Goal: Transaction & Acquisition: Purchase product/service

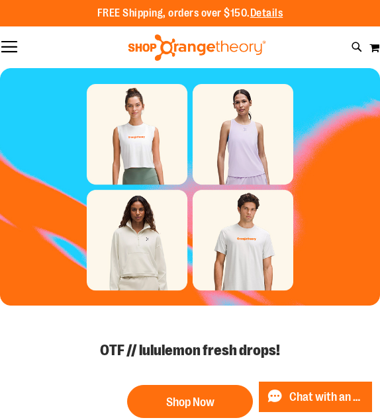
click at [367, 52] on div at bounding box center [197, 47] width 380 height 26
click at [0, 53] on button "Toggle Nav" at bounding box center [9, 47] width 19 height 13
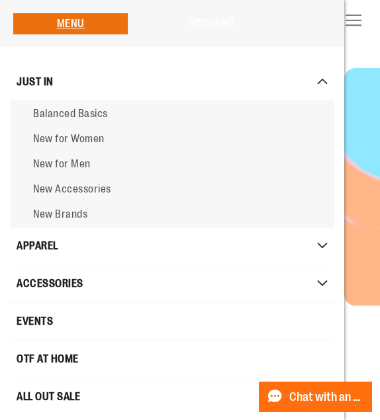
click at [209, 28] on link "Account" at bounding box center [212, 24] width 47 height 12
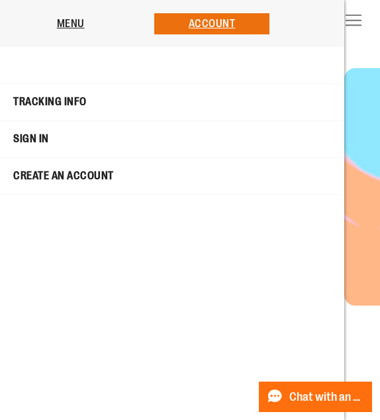
click at [37, 136] on link "Sign In" at bounding box center [171, 139] width 337 height 26
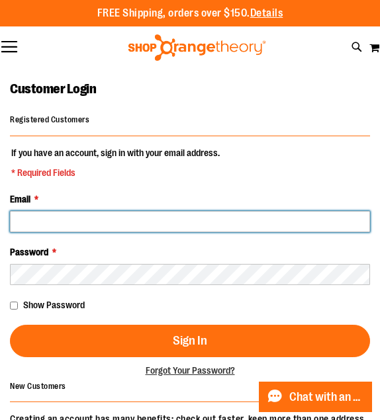
type input "**********"
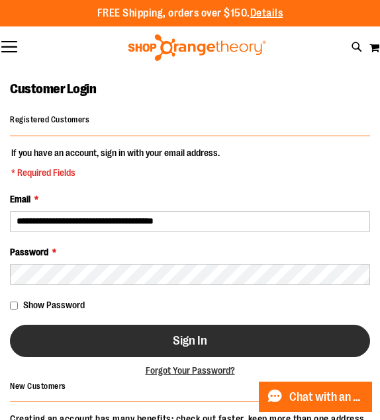
click at [90, 339] on button "Sign In" at bounding box center [190, 341] width 360 height 32
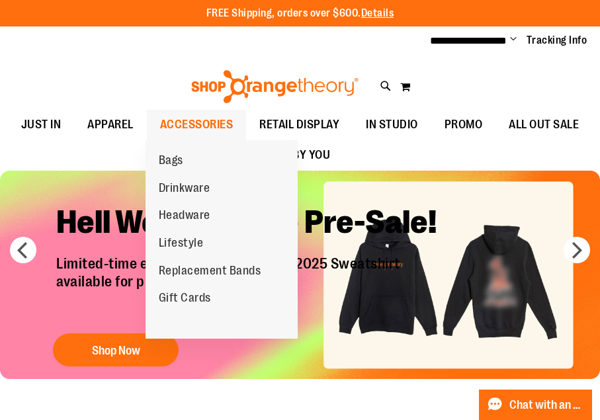
click at [205, 127] on span "ACCESSORIES" at bounding box center [196, 125] width 73 height 30
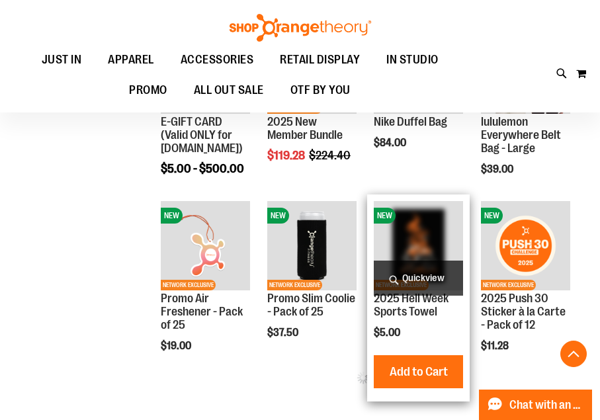
scroll to position [455, 0]
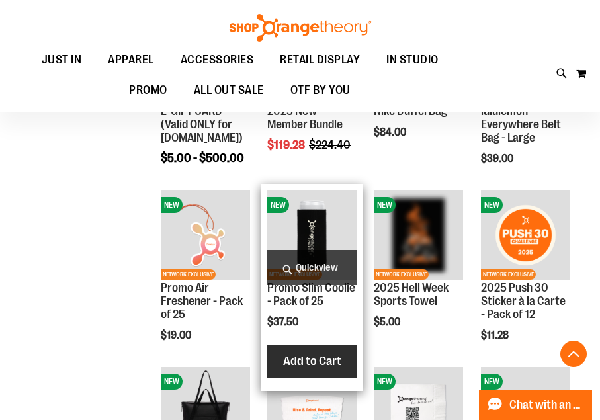
click at [320, 363] on span "Add to Cart" at bounding box center [312, 361] width 58 height 15
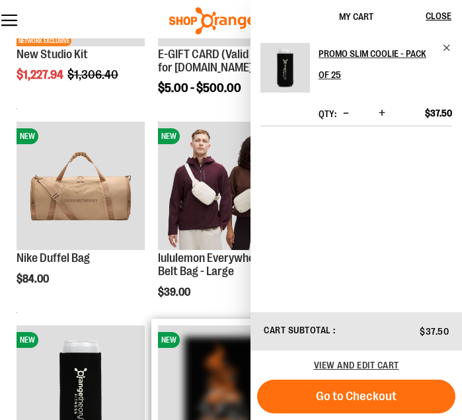
scroll to position [446, 0]
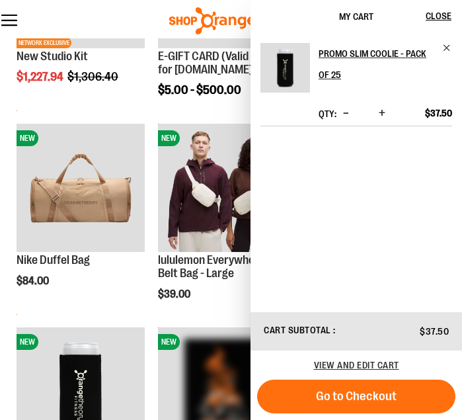
click at [384, 116] on span "Increase product quantity" at bounding box center [382, 113] width 7 height 13
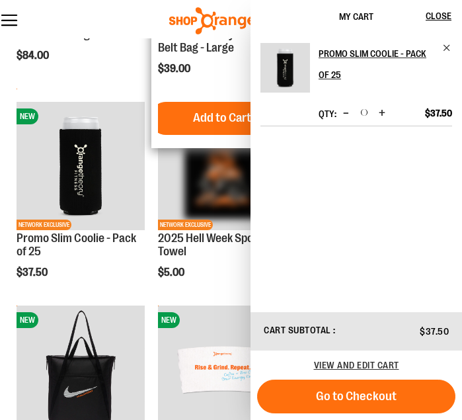
scroll to position [680, 0]
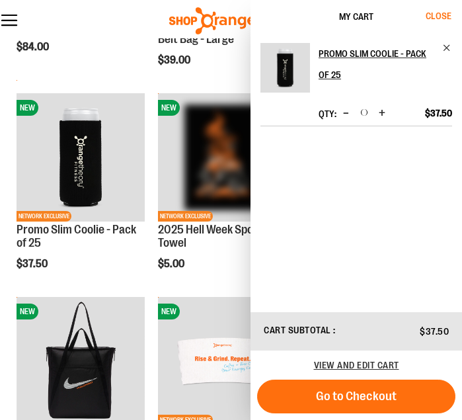
click at [441, 11] on span "Close" at bounding box center [439, 16] width 26 height 11
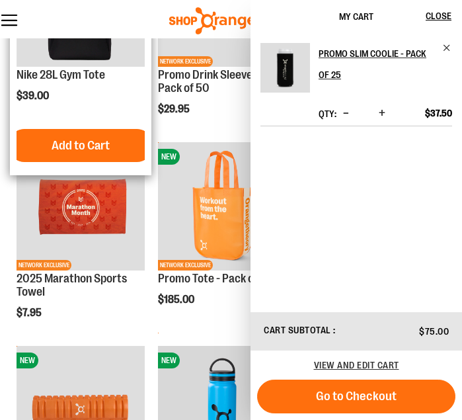
scroll to position [1075, 0]
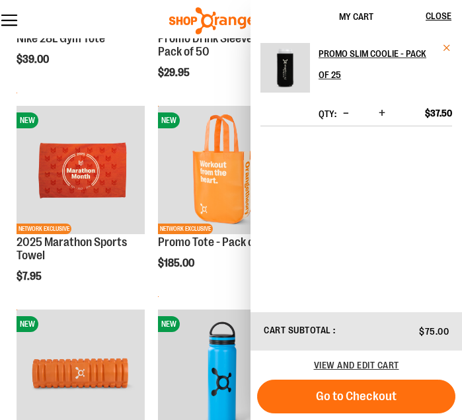
click at [446, 48] on span "Remove item" at bounding box center [448, 48] width 10 height 10
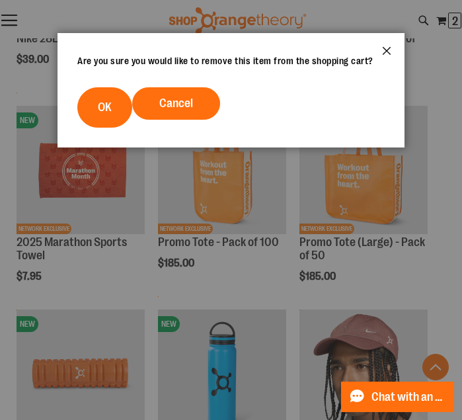
click at [389, 46] on button "Close" at bounding box center [387, 55] width 36 height 44
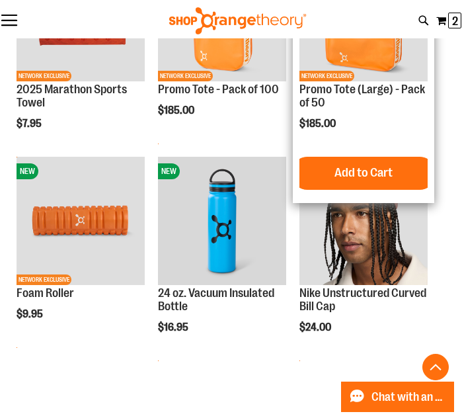
scroll to position [1250, 0]
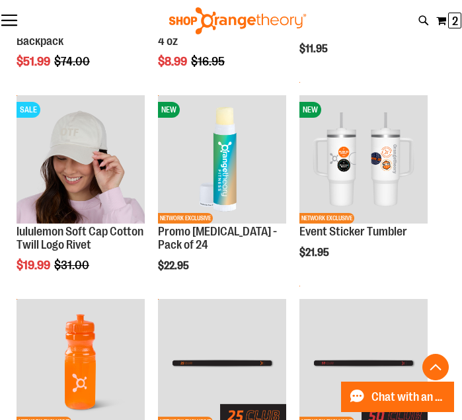
scroll to position [2104, 0]
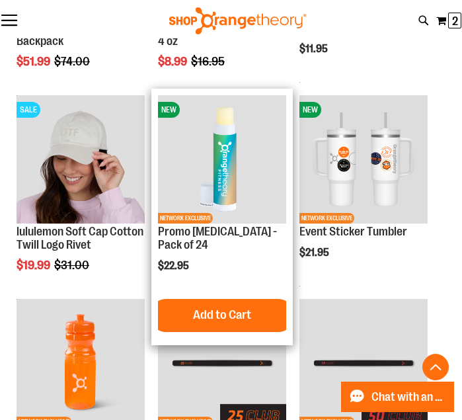
click at [238, 157] on img "product" at bounding box center [222, 159] width 128 height 128
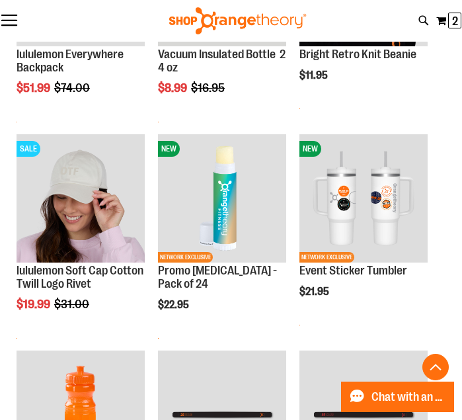
scroll to position [555, 0]
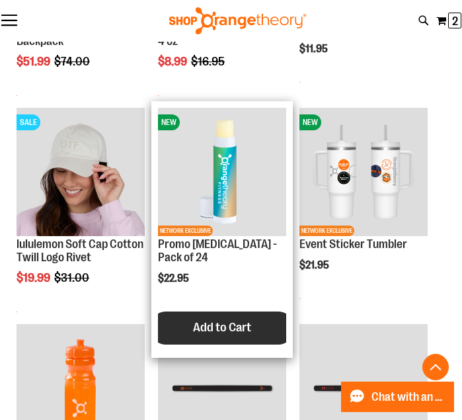
click at [241, 331] on span "Add to Cart" at bounding box center [222, 327] width 58 height 15
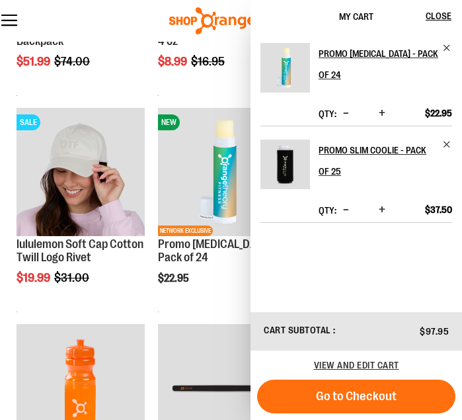
click at [383, 107] on span "Increase product quantity" at bounding box center [382, 113] width 7 height 13
click at [434, 17] on span "Close" at bounding box center [439, 16] width 26 height 11
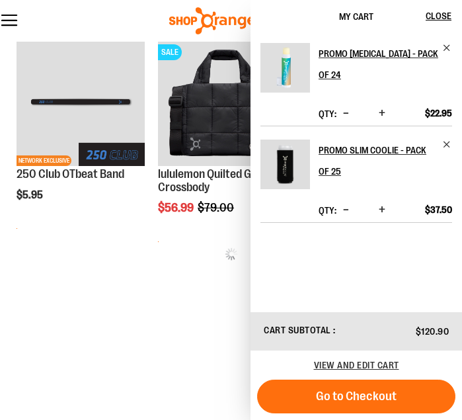
scroll to position [1726, 0]
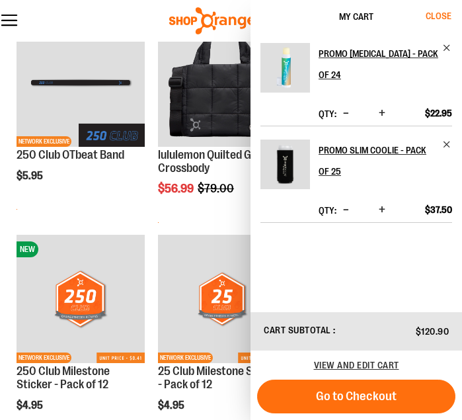
click at [439, 16] on span "Close" at bounding box center [439, 16] width 26 height 11
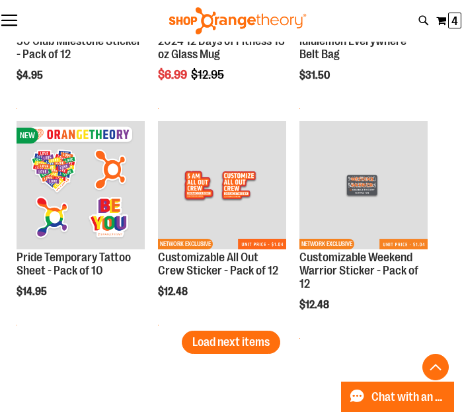
scroll to position [2503, 0]
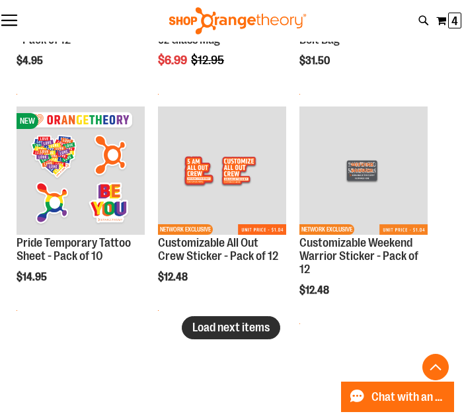
click at [237, 322] on span "Load next items" at bounding box center [231, 327] width 77 height 13
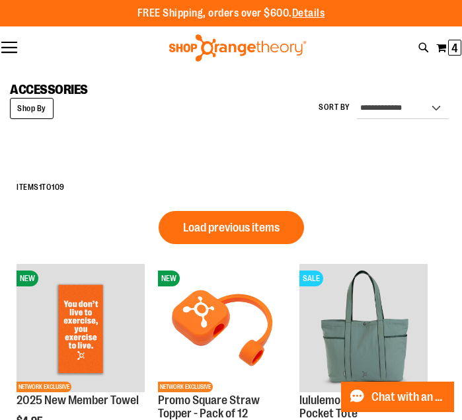
click at [31, 109] on strong "Shop By" at bounding box center [32, 108] width 44 height 21
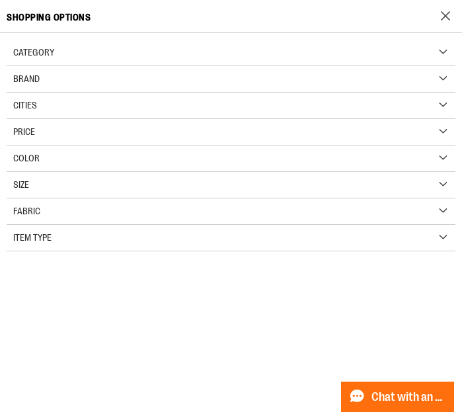
click at [48, 53] on span "Category" at bounding box center [33, 52] width 41 height 11
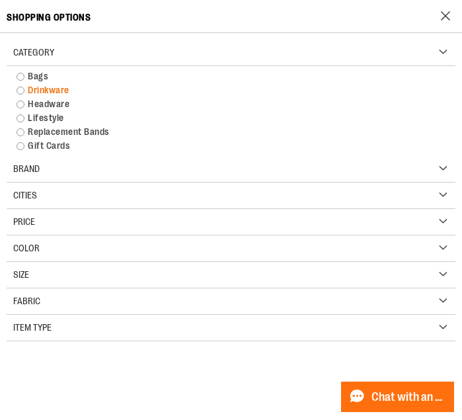
click at [21, 90] on link "Drinkware" at bounding box center [231, 90] width 443 height 14
click at [21, 91] on link "Drinkware" at bounding box center [231, 90] width 443 height 14
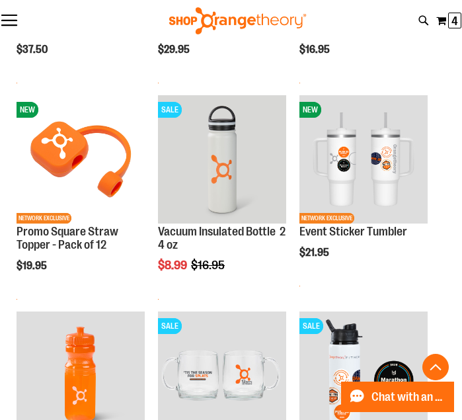
scroll to position [619, 0]
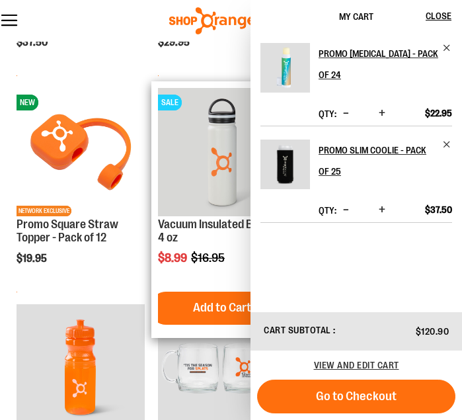
click at [198, 165] on img "product" at bounding box center [222, 152] width 128 height 128
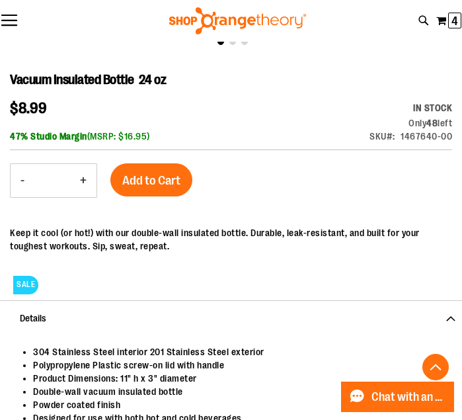
scroll to position [488, 0]
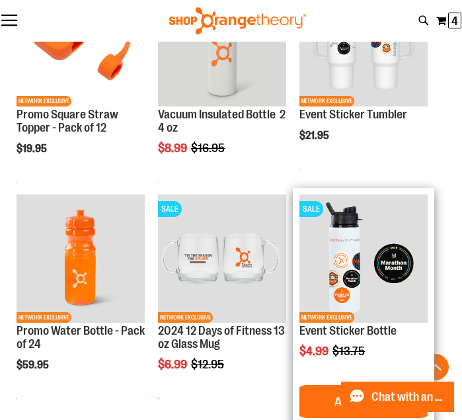
scroll to position [823, 0]
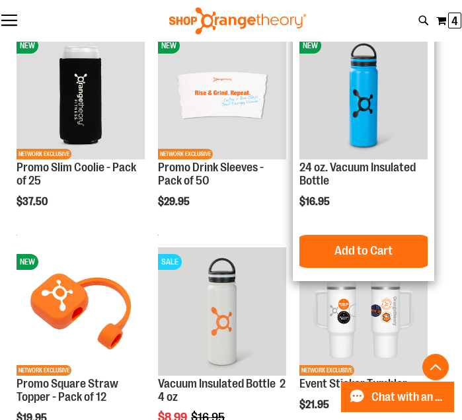
scroll to position [486, 0]
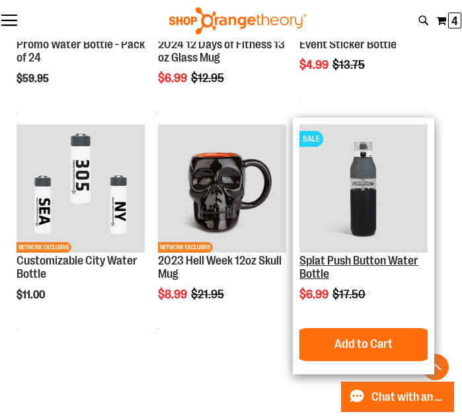
scroll to position [1049, 0]
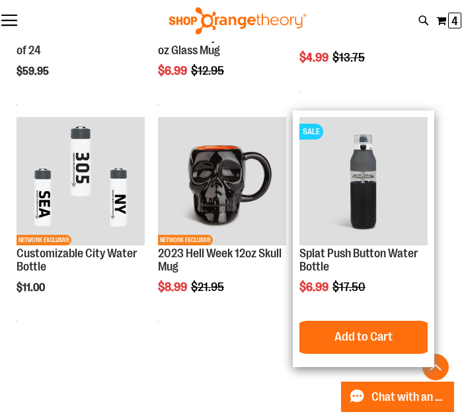
click at [308, 224] on img "product" at bounding box center [364, 181] width 128 height 128
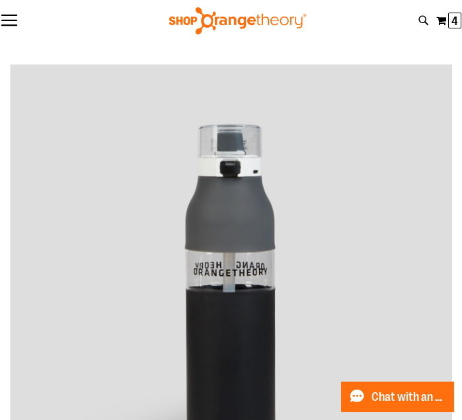
scroll to position [348, 0]
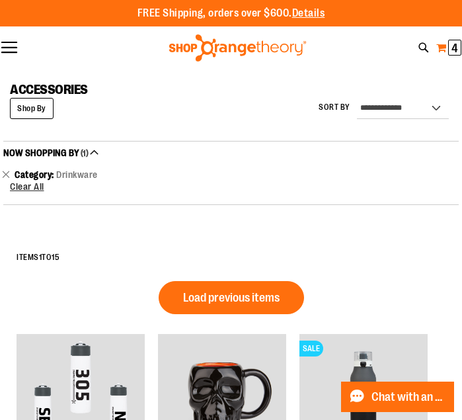
click at [446, 46] on button "My Cart 4 4 items" at bounding box center [449, 48] width 26 height 22
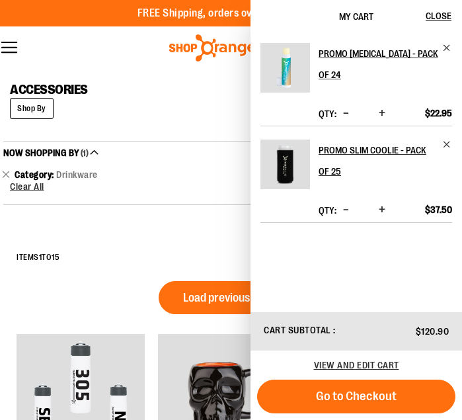
click at [383, 107] on span "Increase product quantity" at bounding box center [382, 113] width 7 height 13
click at [222, 79] on main "**********" at bounding box center [231, 379] width 462 height 621
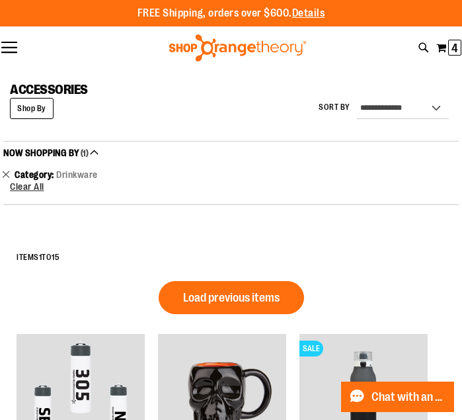
click at [5, 176] on link "Remove This Item" at bounding box center [6, 173] width 9 height 13
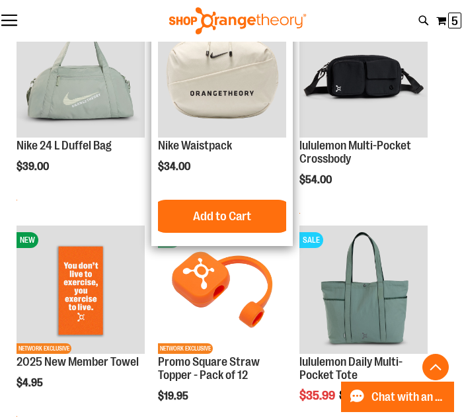
scroll to position [902, 0]
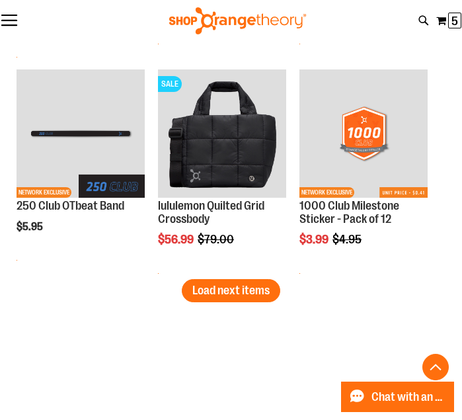
scroll to position [2569, 0]
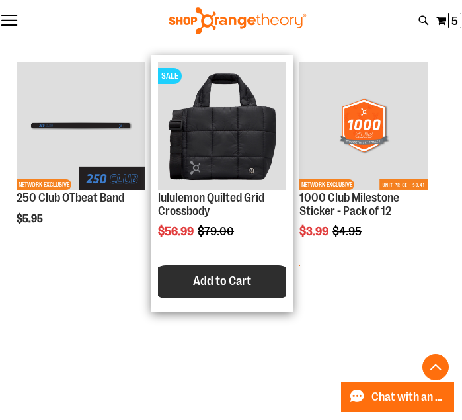
click at [237, 282] on span "Add to Cart" at bounding box center [222, 281] width 58 height 15
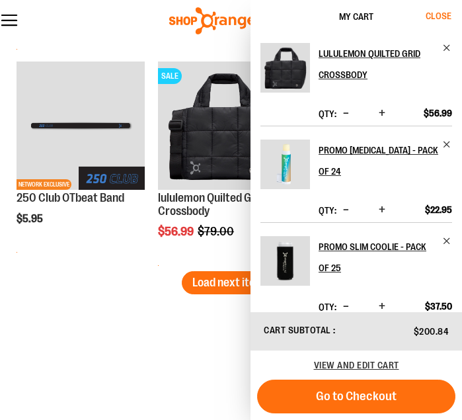
click at [442, 16] on span "Close" at bounding box center [439, 16] width 26 height 11
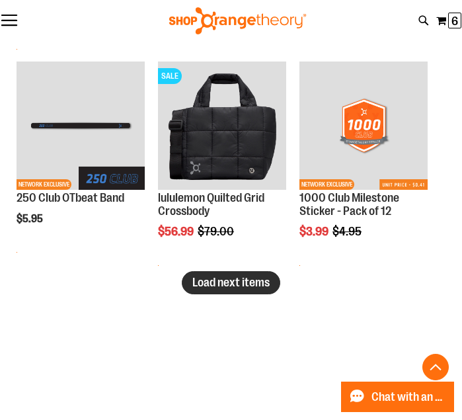
click at [241, 283] on span "Load next items" at bounding box center [231, 282] width 77 height 13
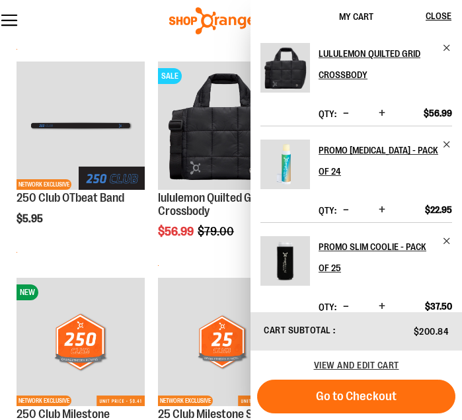
click at [345, 113] on span "Decrease product quantity" at bounding box center [346, 113] width 6 height 13
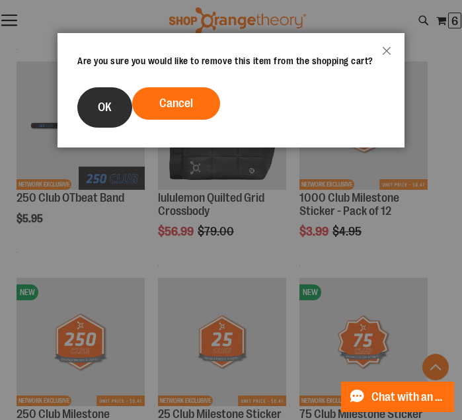
click at [107, 105] on span "OK" at bounding box center [105, 107] width 14 height 13
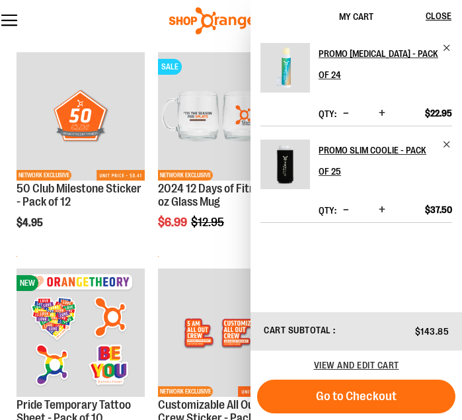
scroll to position [3269, 0]
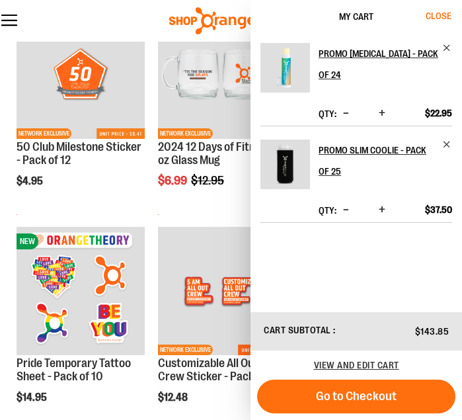
click at [443, 16] on span "Close" at bounding box center [439, 16] width 26 height 11
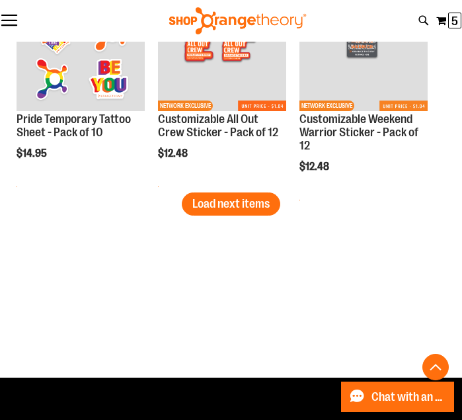
scroll to position [3520, 0]
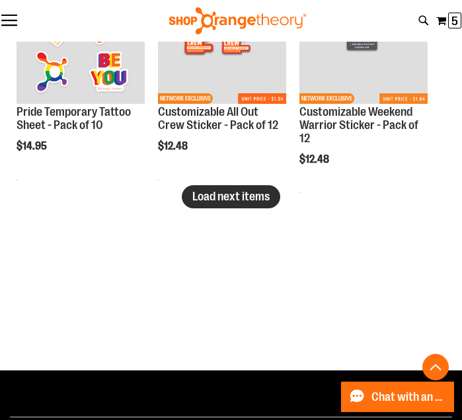
click at [247, 193] on span "Load next items" at bounding box center [231, 196] width 77 height 13
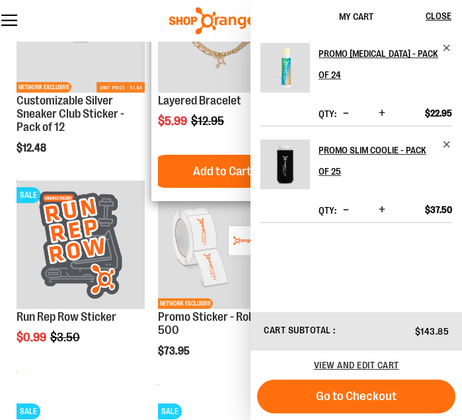
scroll to position [3775, 0]
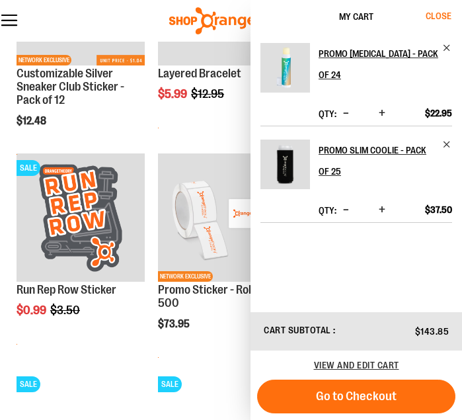
click at [449, 17] on span "Close" at bounding box center [439, 16] width 26 height 11
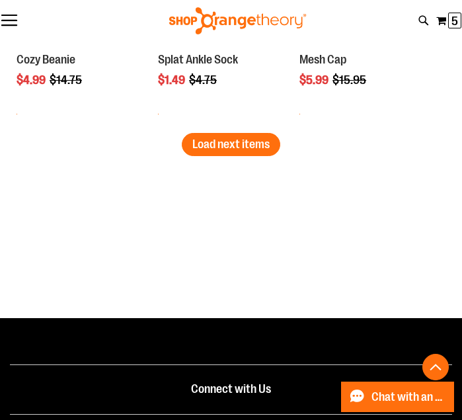
scroll to position [4394, 0]
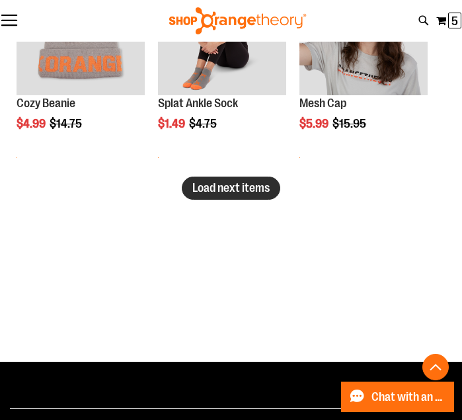
click at [245, 193] on span "Load next items" at bounding box center [231, 187] width 77 height 13
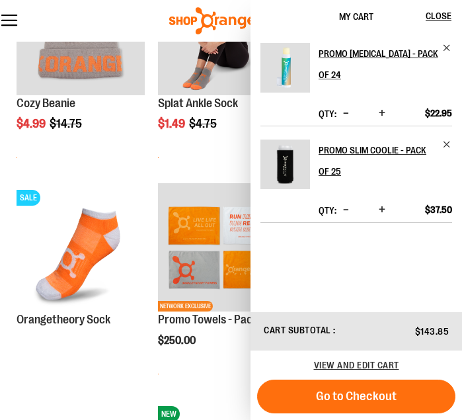
scroll to position [4552, 0]
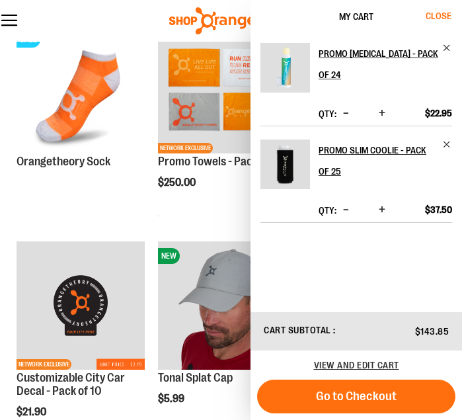
click at [441, 19] on span "Close" at bounding box center [439, 16] width 26 height 11
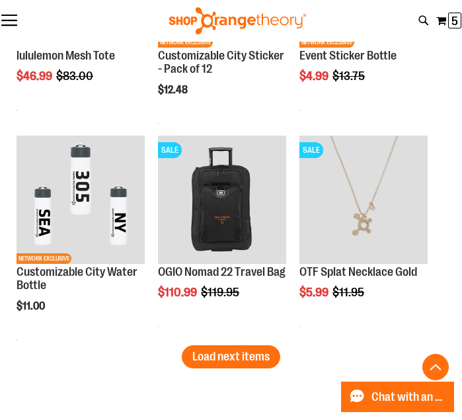
scroll to position [5161, 0]
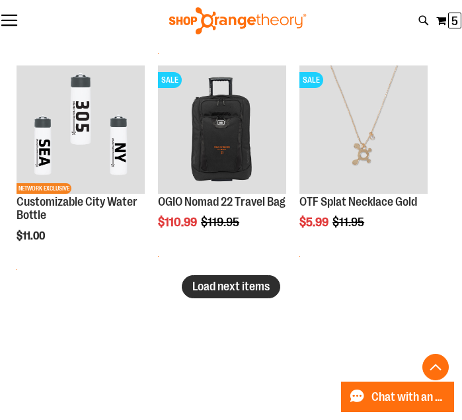
click at [249, 286] on span "Load next items" at bounding box center [231, 286] width 77 height 13
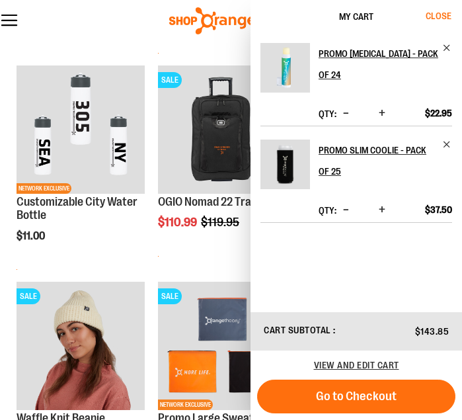
click at [437, 14] on span "Close" at bounding box center [439, 16] width 26 height 11
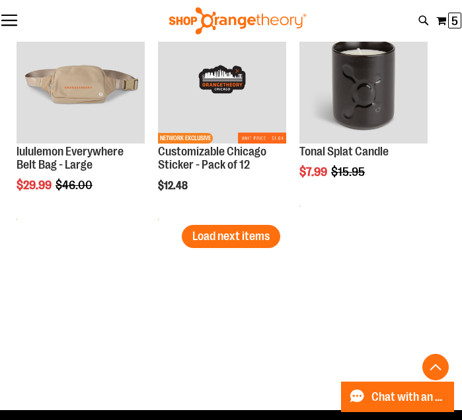
scroll to position [6103, 0]
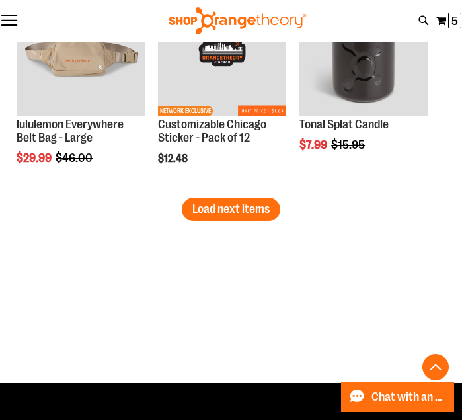
click at [231, 214] on span "Load next items" at bounding box center [231, 208] width 77 height 13
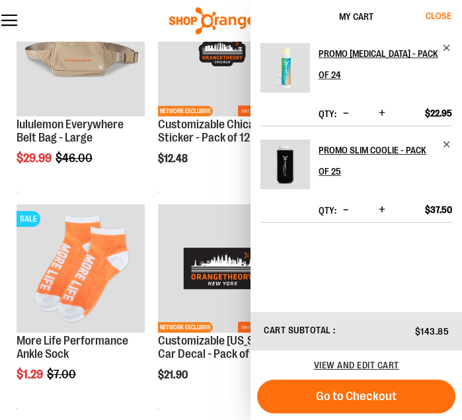
click at [446, 14] on span "Close" at bounding box center [439, 16] width 26 height 11
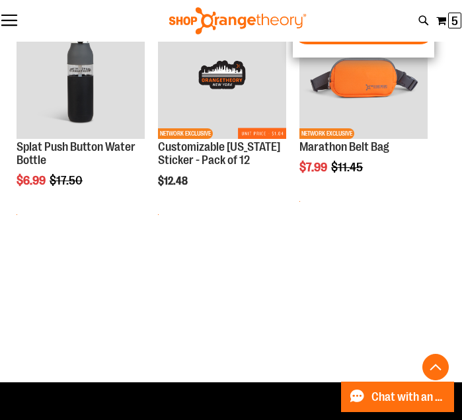
scroll to position [6872, 0]
